Goal: Information Seeking & Learning: Learn about a topic

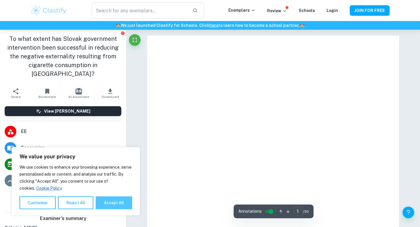
click at [118, 199] on button "Accept All" at bounding box center [114, 202] width 36 height 13
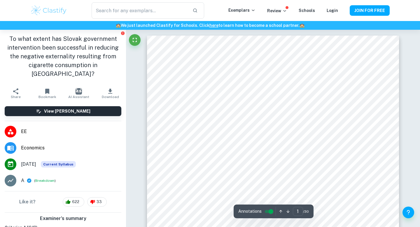
checkbox input "true"
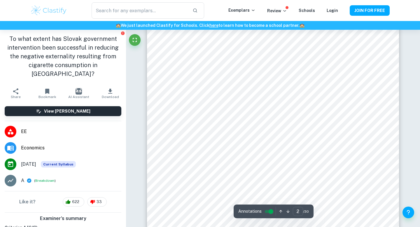
scroll to position [493, 0]
click at [299, 213] on input "2" at bounding box center [298, 211] width 10 height 9
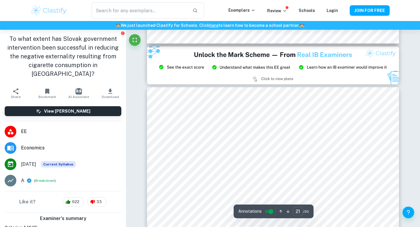
scroll to position [6674, 0]
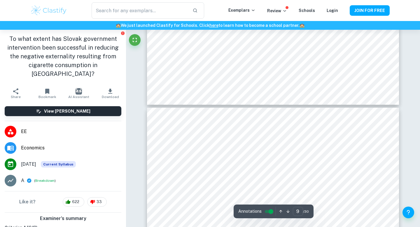
type input "10"
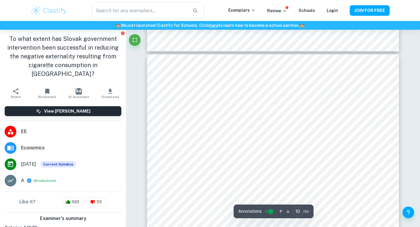
scroll to position [3067, 0]
